Goal: Transaction & Acquisition: Obtain resource

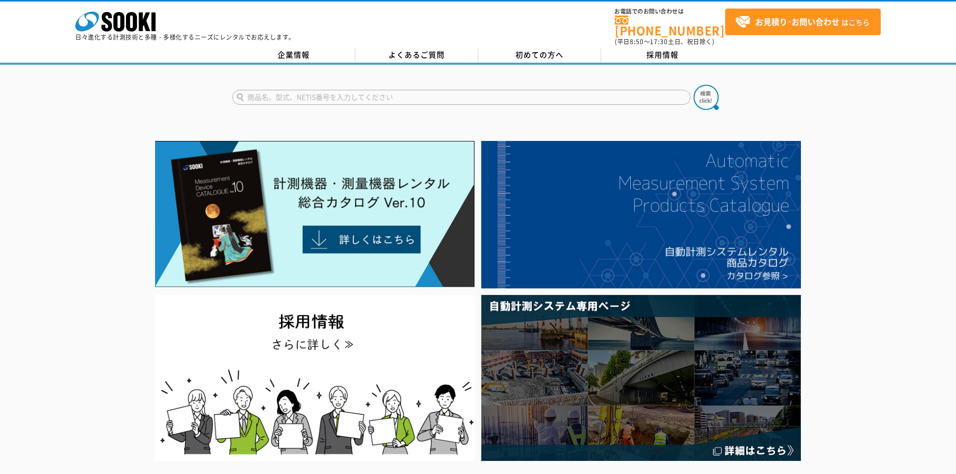
click at [281, 95] on input "text" at bounding box center [461, 97] width 458 height 15
type input "MASTER"
click at [693, 85] on button at bounding box center [705, 97] width 25 height 25
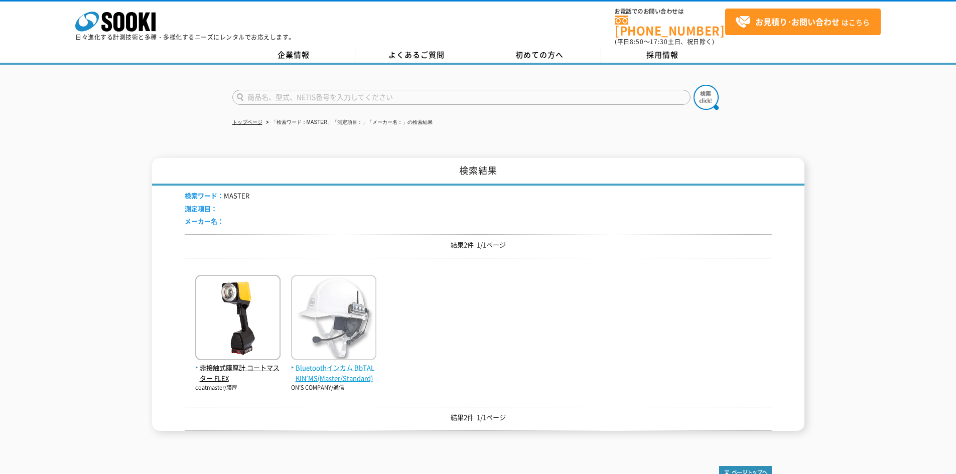
click at [354, 324] on img at bounding box center [333, 319] width 85 height 88
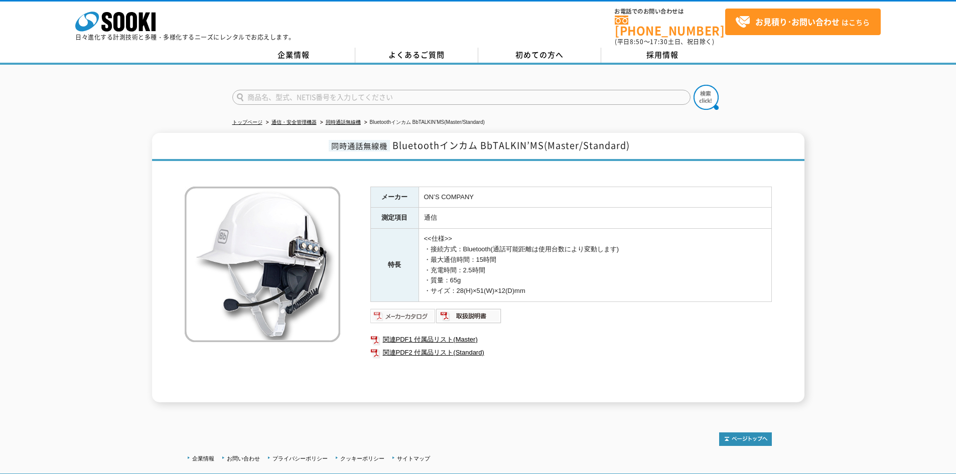
click at [410, 313] on img at bounding box center [403, 316] width 66 height 16
click at [419, 313] on img at bounding box center [403, 316] width 66 height 16
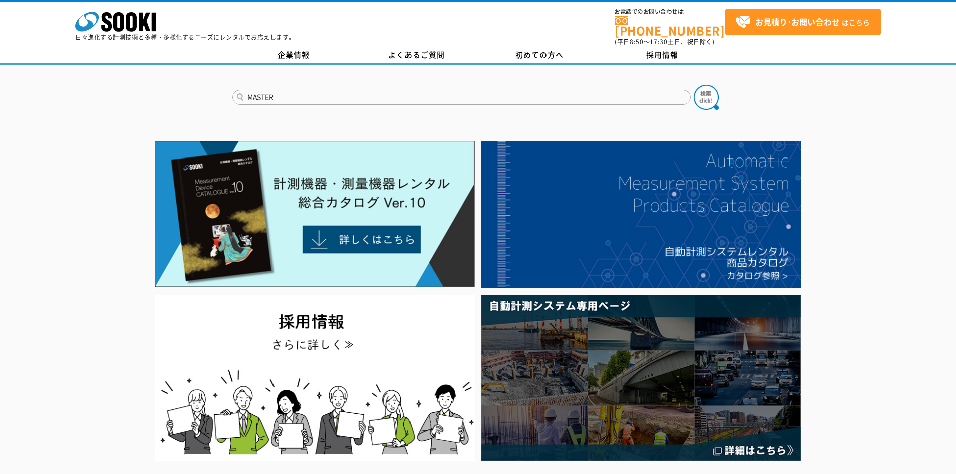
type input "MASTER"
click at [693, 85] on button at bounding box center [705, 97] width 25 height 25
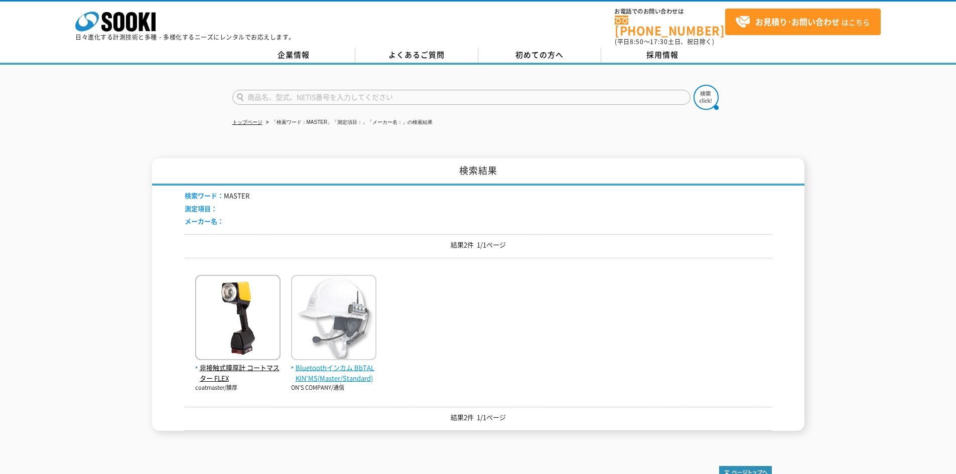
click at [320, 318] on img at bounding box center [333, 319] width 85 height 88
click at [336, 375] on span "Bluetoothインカム BbTALKIN’MS(Master/Standard)" at bounding box center [333, 373] width 85 height 21
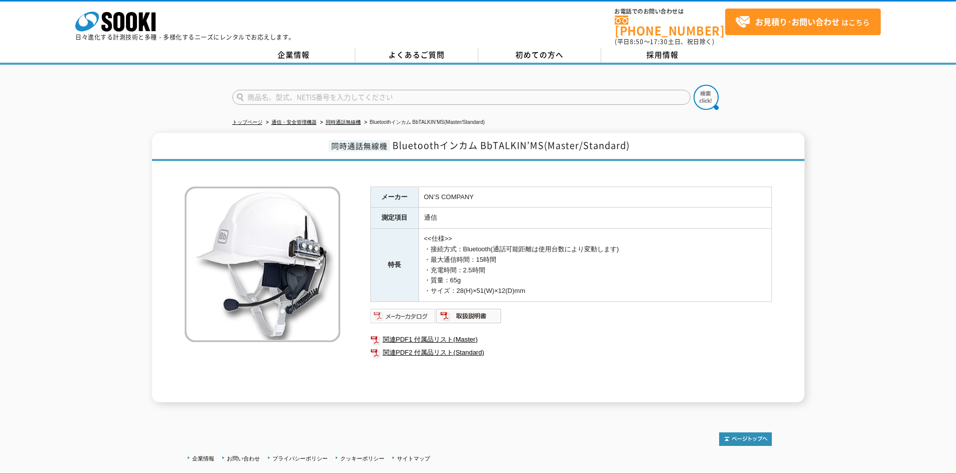
click at [386, 312] on img at bounding box center [403, 316] width 66 height 16
